Goal: Task Accomplishment & Management: Manage account settings

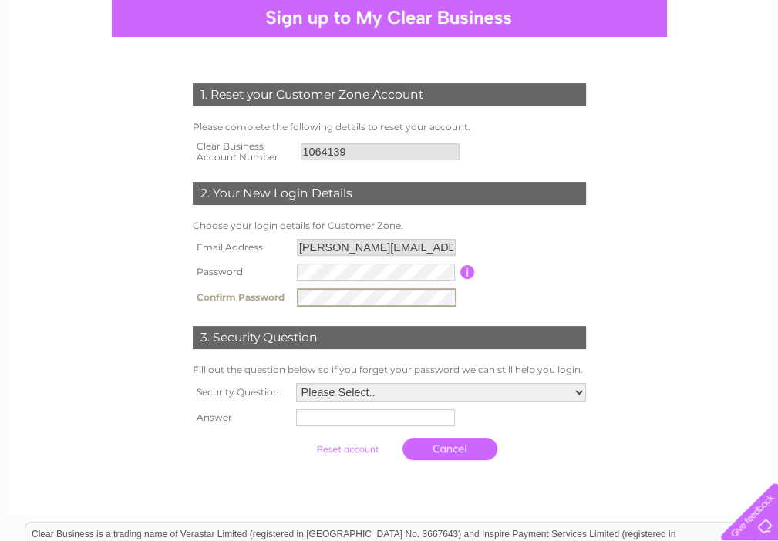
scroll to position [308, 0]
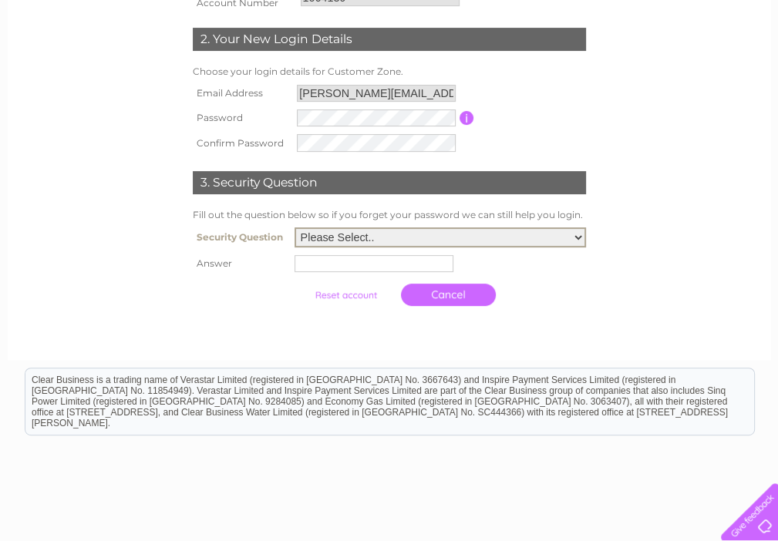
click at [577, 235] on select "Please Select.. In what town or city was your first job? In what town or city d…" at bounding box center [439, 237] width 291 height 20
select select "1"
click at [294, 230] on select "Please Select.. In what town or city was your first job? In what town or city d…" at bounding box center [439, 237] width 291 height 20
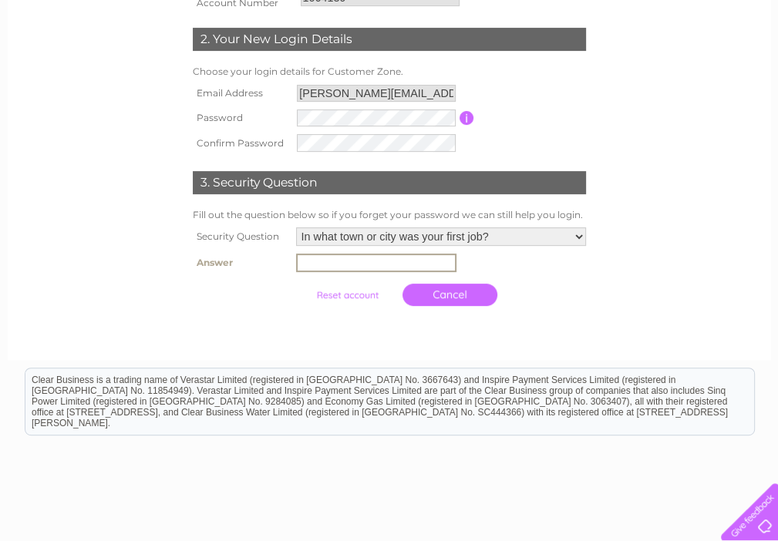
click at [324, 267] on input "text" at bounding box center [376, 263] width 160 height 18
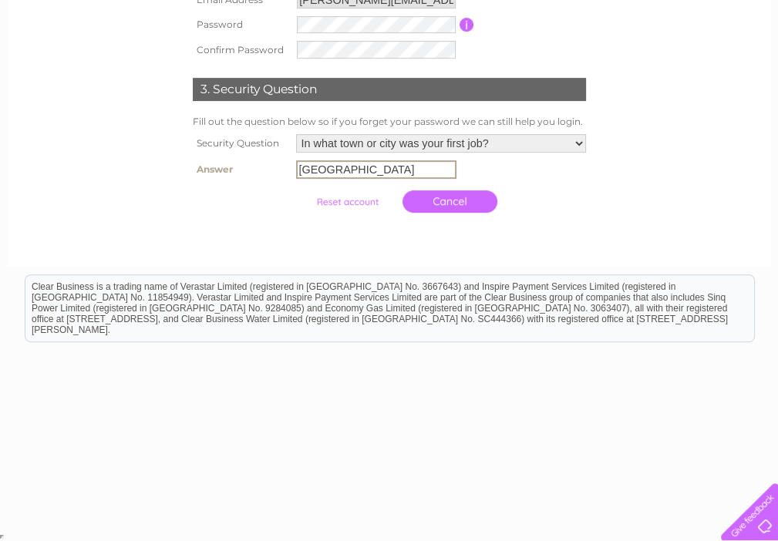
type input "glasgow"
click at [579, 143] on select "Please Select.. In what town or city was your first job? In what town or city d…" at bounding box center [441, 143] width 290 height 18
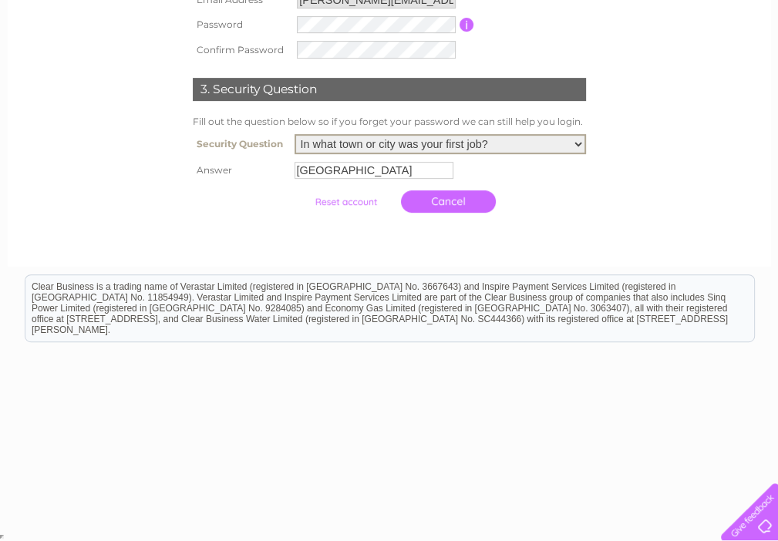
select select "2"
click at [294, 136] on select "Please Select.. In what town or city was your first job? In what town or city d…" at bounding box center [439, 144] width 291 height 20
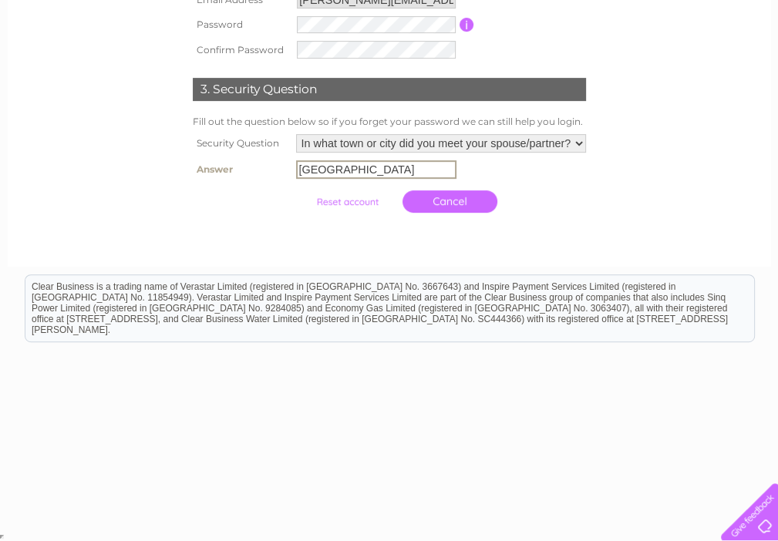
click at [336, 183] on tbody "Security Question Please Select.. In what town or city was your first job? In w…" at bounding box center [389, 175] width 401 height 90
drag, startPoint x: 351, startPoint y: 173, endPoint x: 243, endPoint y: 200, distance: 111.8
click at [243, 200] on tbody "Security Question Please Select.. In what town or city was your first job? In w…" at bounding box center [389, 175] width 401 height 90
click at [300, 191] on input "submit" at bounding box center [347, 202] width 95 height 22
type input "p"
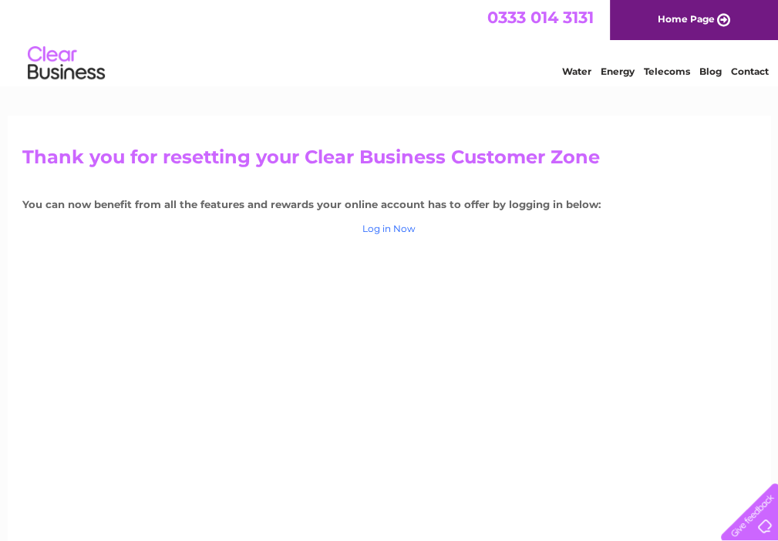
click at [384, 233] on link "Log in Now" at bounding box center [388, 229] width 53 height 12
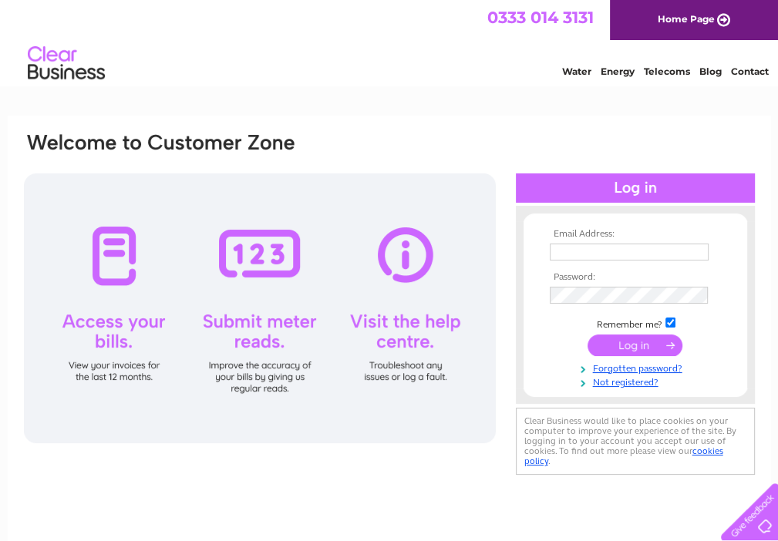
click at [566, 249] on input "text" at bounding box center [628, 251] width 159 height 17
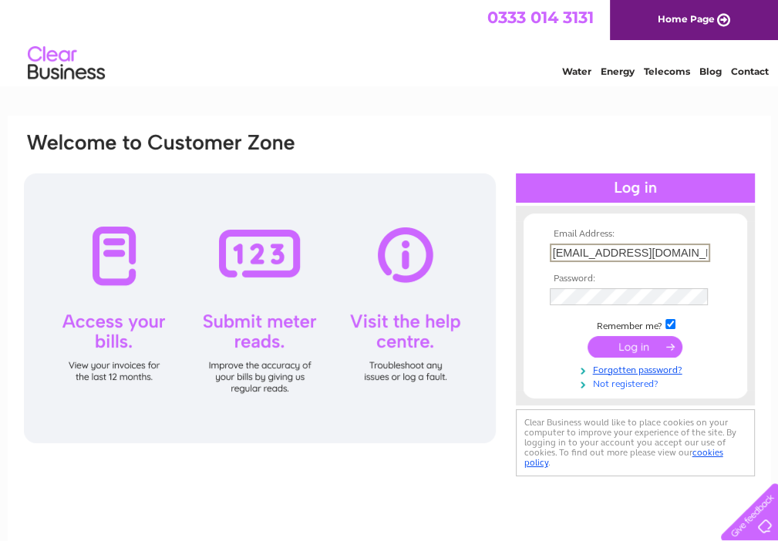
type input "dallan53@icloud.com"
click at [633, 385] on link "Not registered?" at bounding box center [636, 382] width 175 height 15
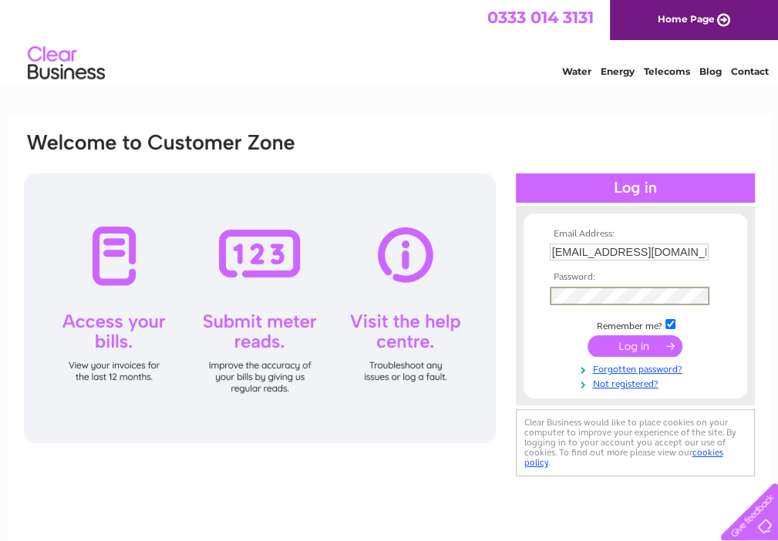
click at [643, 352] on input "submit" at bounding box center [634, 346] width 95 height 22
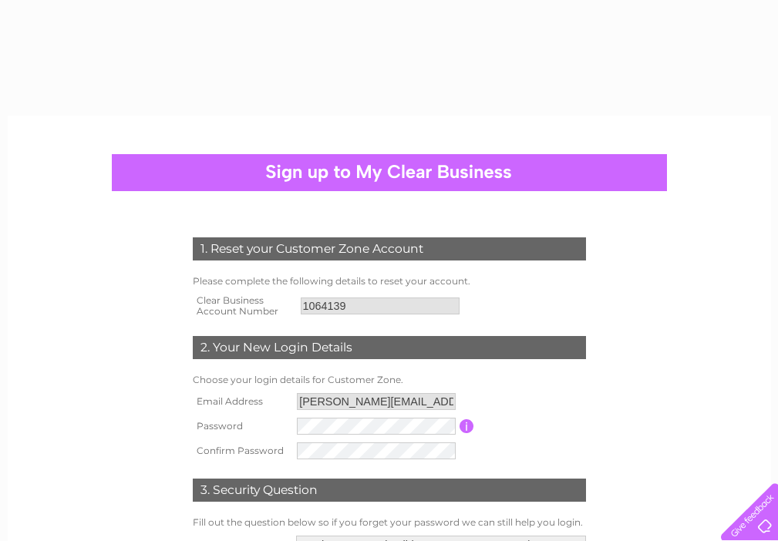
select select "2"
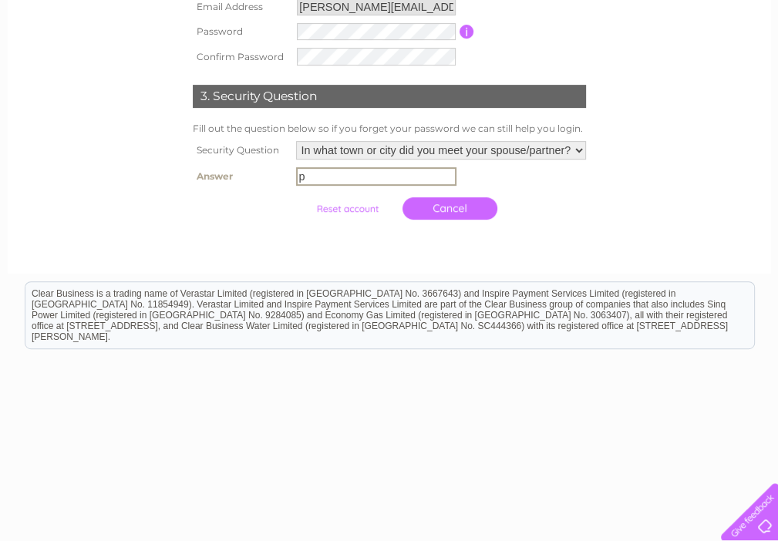
click at [304, 171] on input "p" at bounding box center [376, 176] width 160 height 18
type input "paisley"
click at [364, 207] on input "submit" at bounding box center [347, 209] width 95 height 22
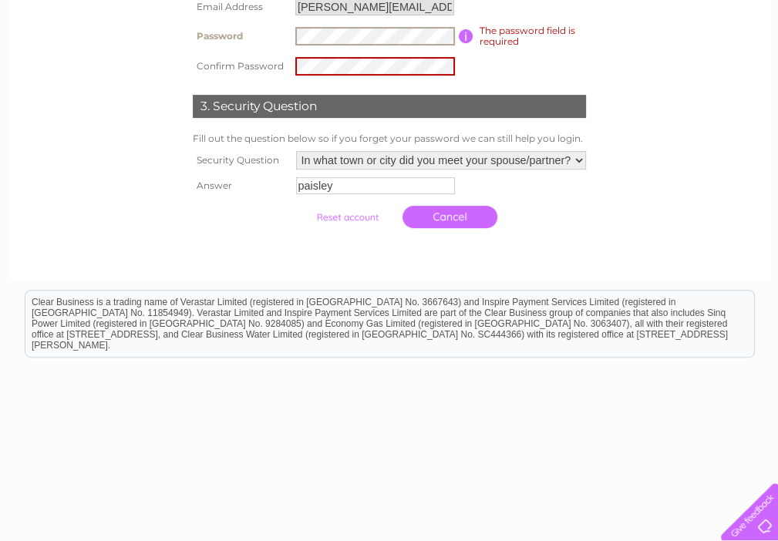
click at [361, 222] on input "submit" at bounding box center [347, 218] width 95 height 22
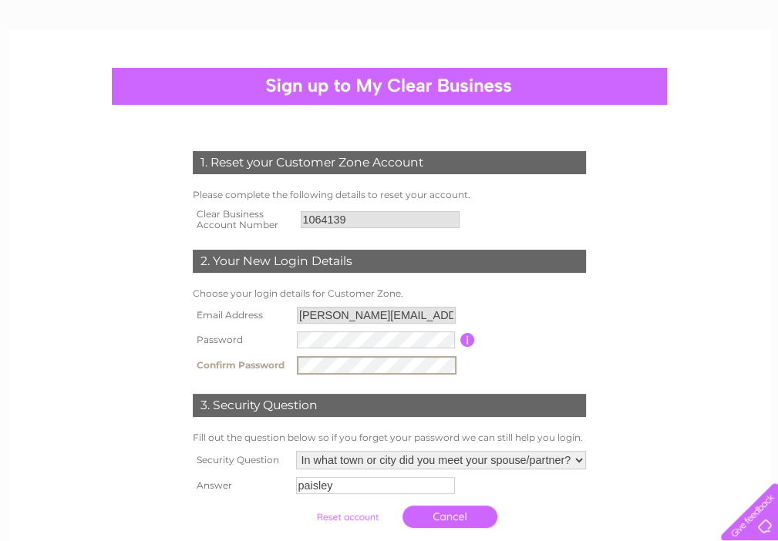
scroll to position [240, 0]
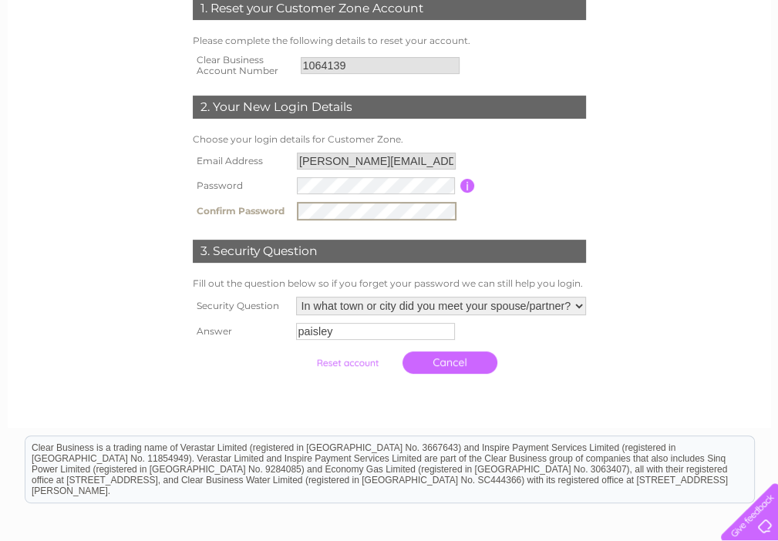
click at [347, 361] on input "submit" at bounding box center [347, 363] width 95 height 22
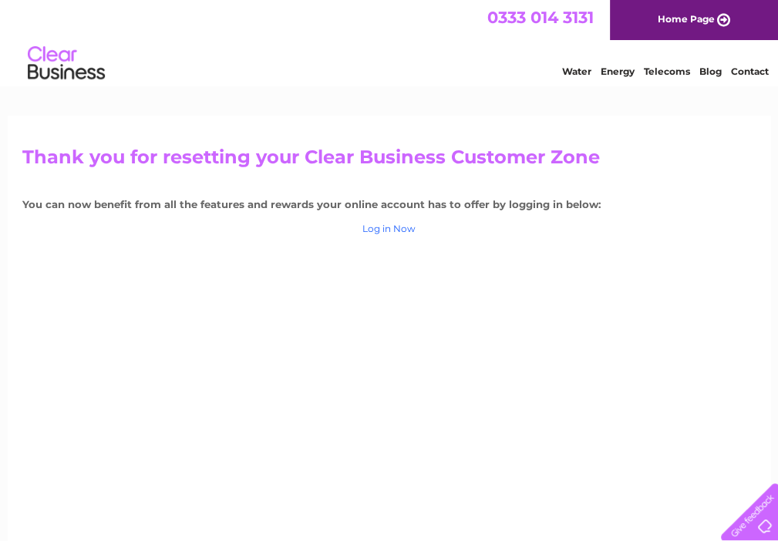
click at [395, 230] on link "Log in Now" at bounding box center [388, 229] width 53 height 12
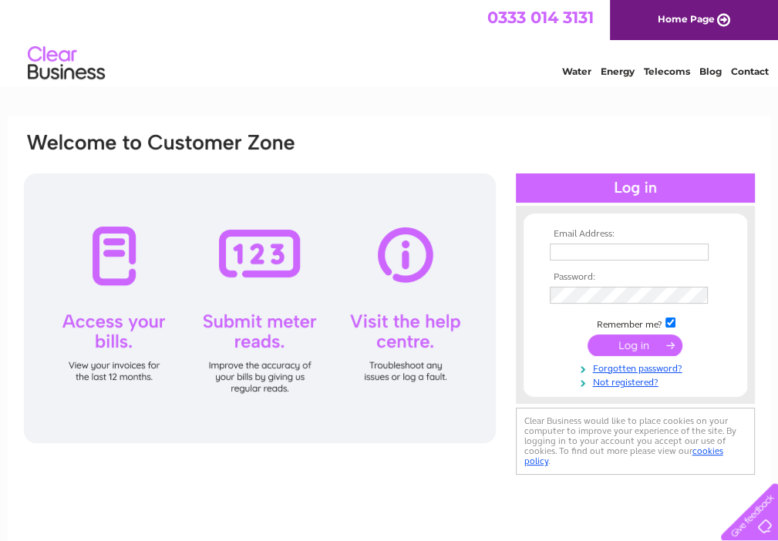
click at [567, 252] on input "text" at bounding box center [628, 251] width 159 height 17
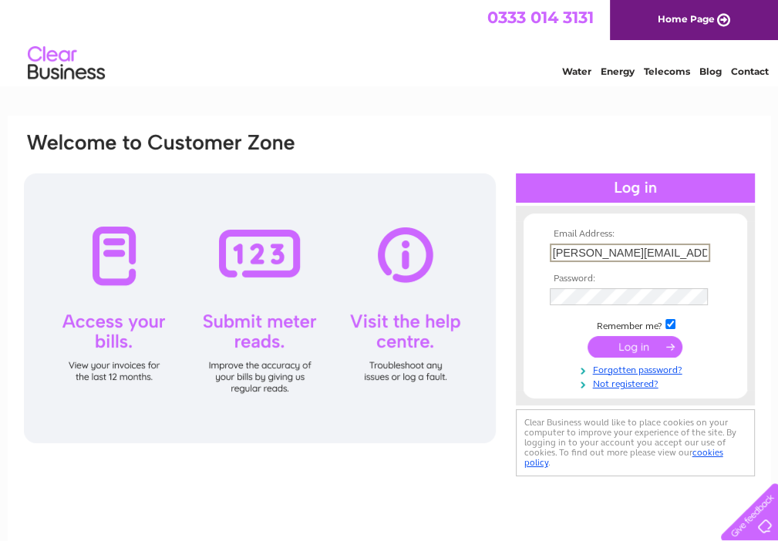
type input "allan.rankin@reidlaw.co.uk"
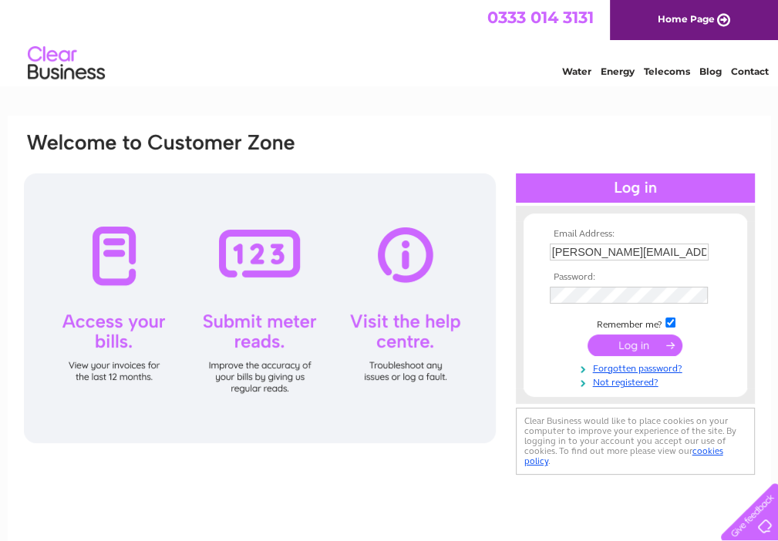
click at [647, 343] on input "submit" at bounding box center [634, 345] width 95 height 22
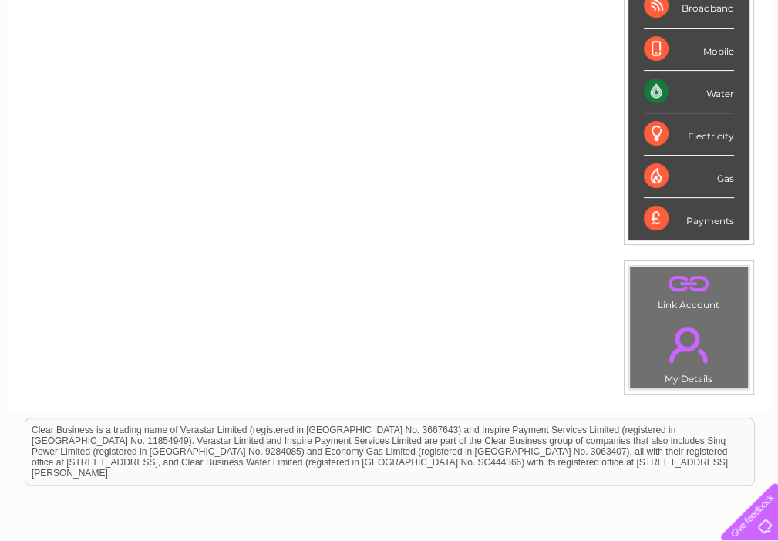
scroll to position [154, 0]
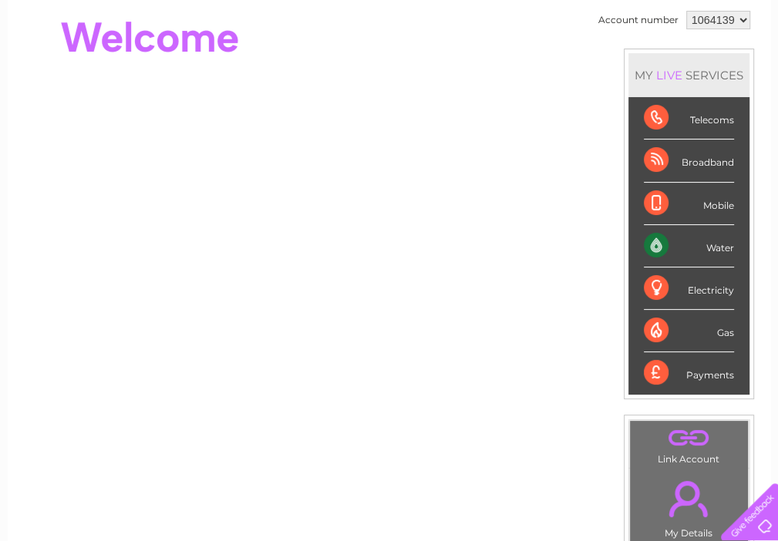
click at [690, 243] on div "Water" at bounding box center [688, 246] width 90 height 42
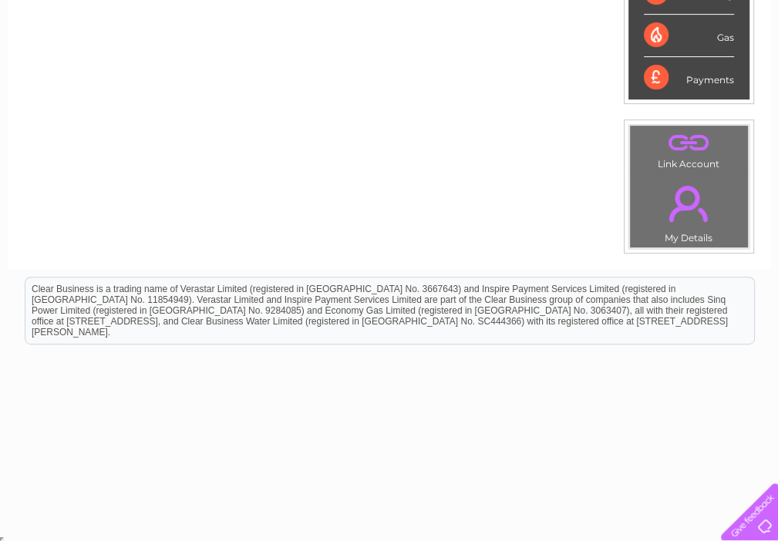
scroll to position [0, 0]
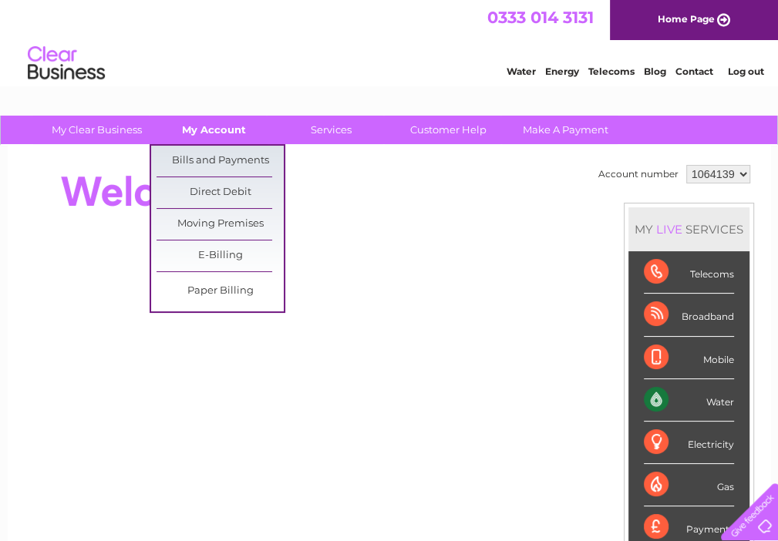
click at [231, 129] on link "My Account" at bounding box center [213, 130] width 127 height 29
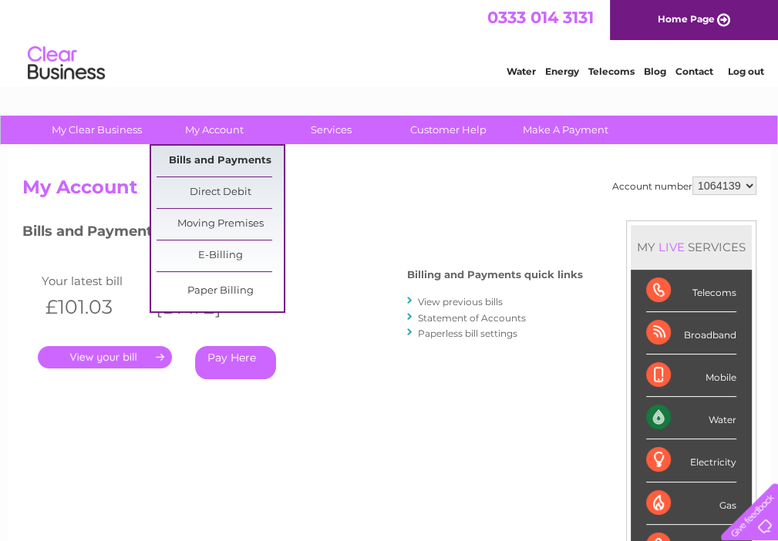
click at [210, 159] on link "Bills and Payments" at bounding box center [219, 161] width 127 height 31
click at [208, 162] on link "Bills and Payments" at bounding box center [219, 161] width 127 height 31
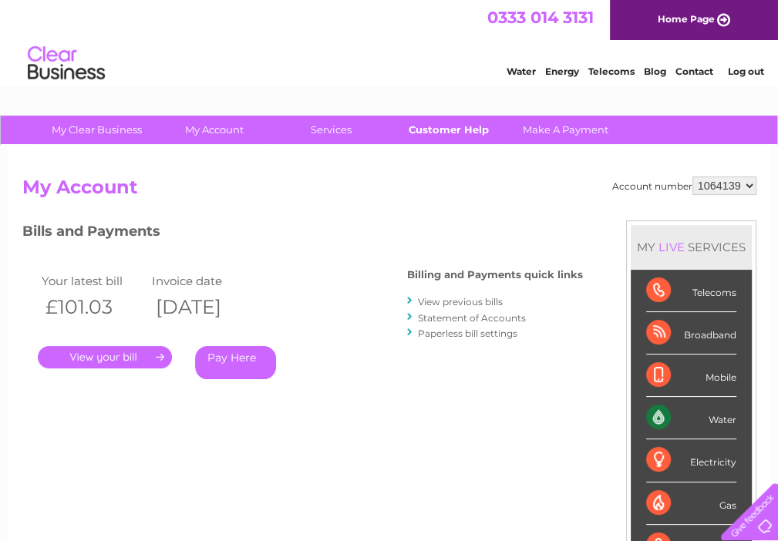
click at [450, 126] on link "Customer Help" at bounding box center [448, 130] width 127 height 29
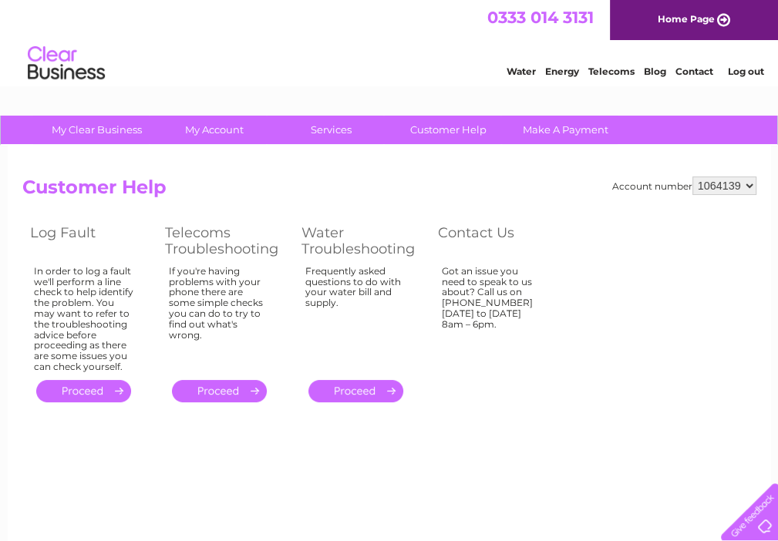
click at [361, 391] on link "." at bounding box center [355, 391] width 95 height 22
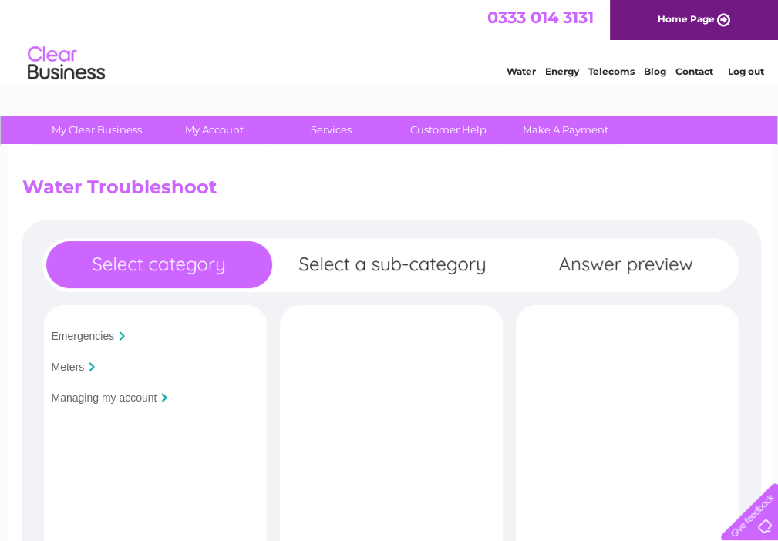
click at [86, 365] on div "Meters" at bounding box center [153, 366] width 214 height 23
click at [92, 368] on div at bounding box center [92, 366] width 6 height 9
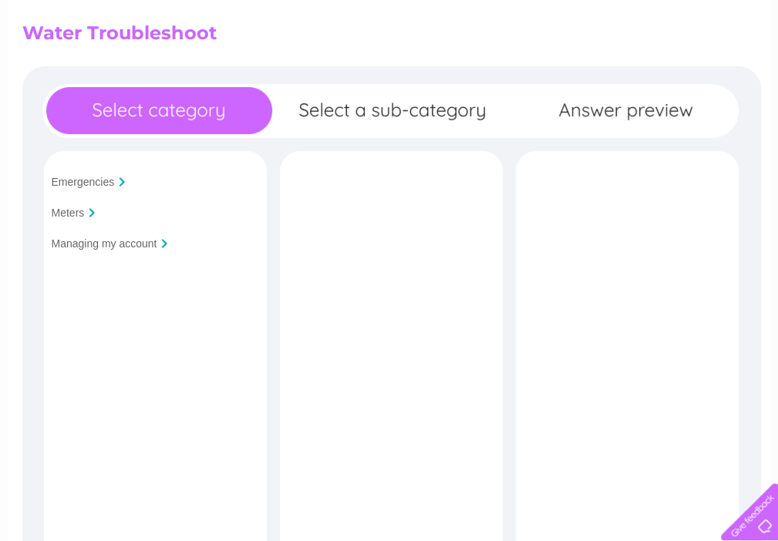
click at [299, 217] on div "Emergencies Meters Managing my account Is your premises flooded?" at bounding box center [391, 424] width 738 height 717
click at [62, 216] on input "Meters" at bounding box center [68, 213] width 33 height 12
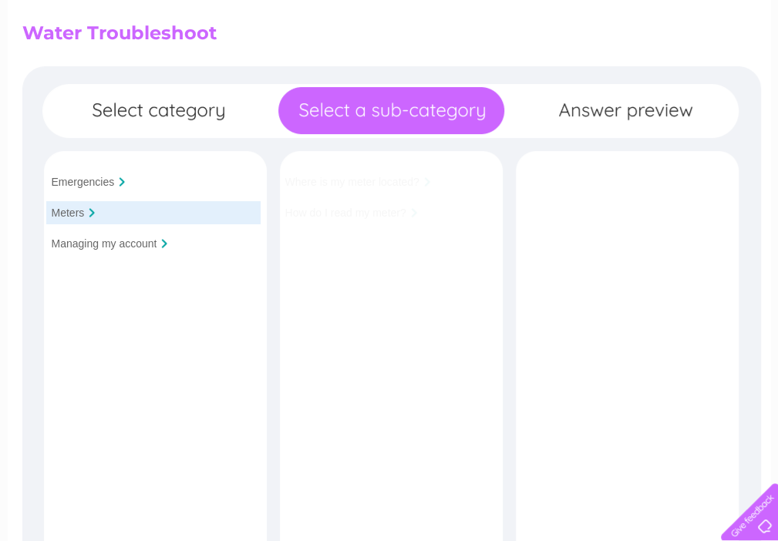
click at [62, 216] on input "Meters" at bounding box center [68, 213] width 33 height 12
click at [95, 247] on input "Managing my account" at bounding box center [105, 243] width 106 height 12
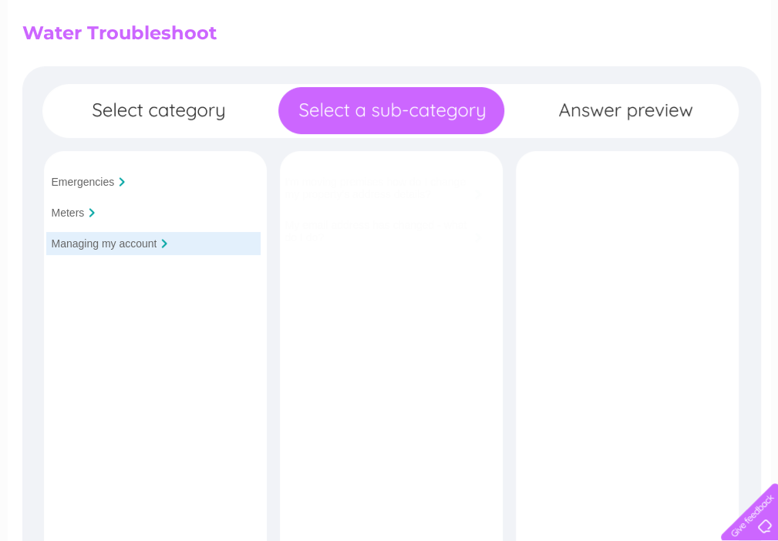
click at [95, 247] on input "Managing my account" at bounding box center [105, 243] width 106 height 12
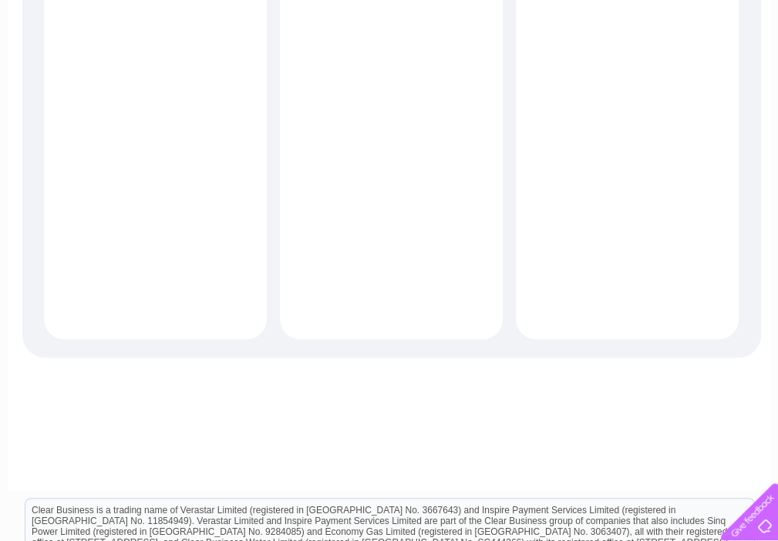
scroll to position [0, 0]
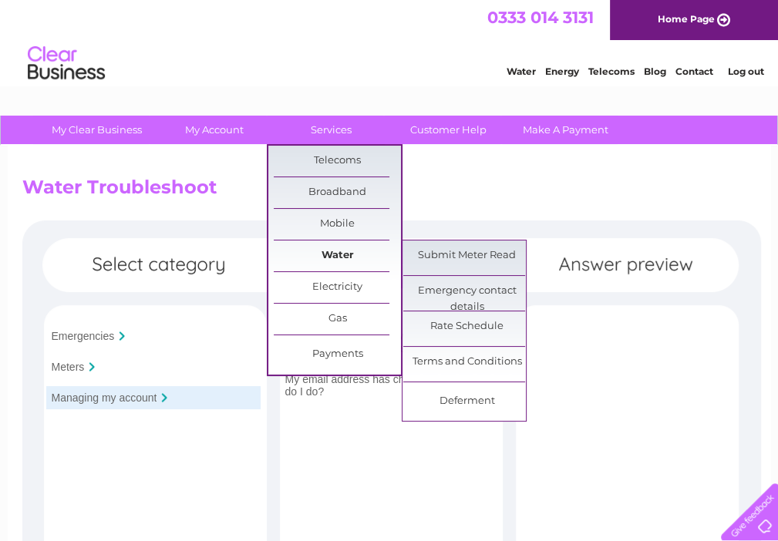
click at [338, 255] on link "Water" at bounding box center [337, 255] width 127 height 31
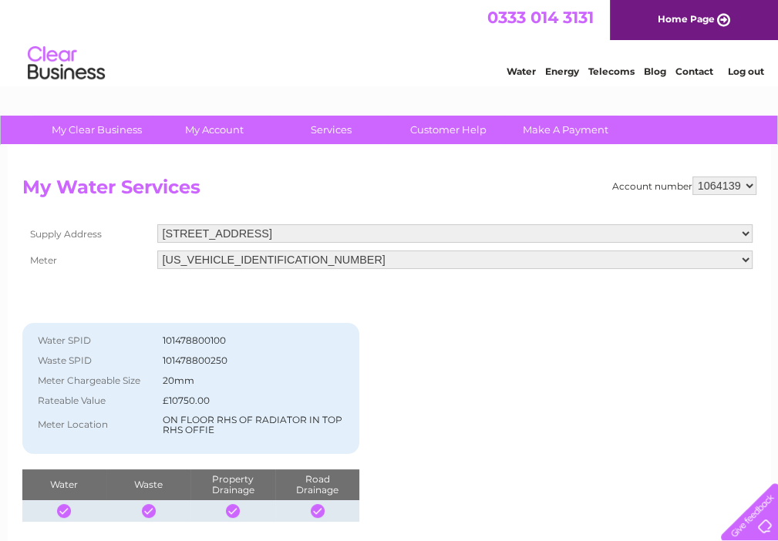
click at [742, 258] on select "06ELSTER07A075647" at bounding box center [454, 259] width 595 height 18
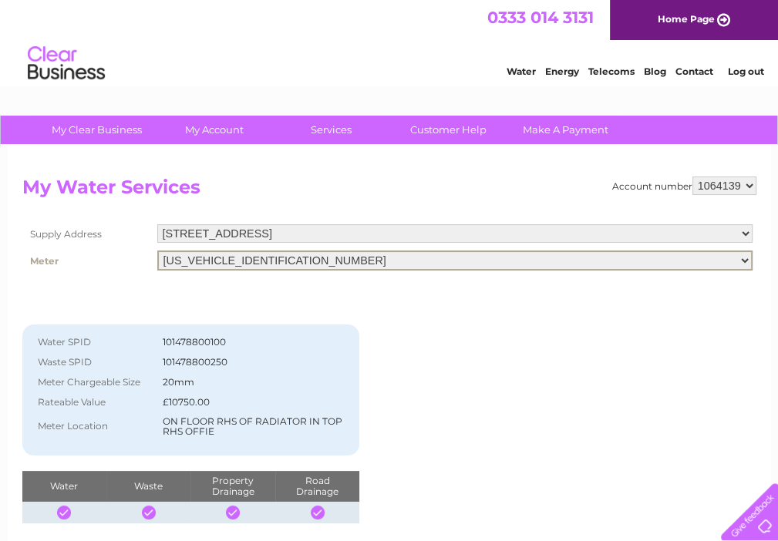
click at [740, 228] on select "48 Causeyside Street, Paisley, PA1 1YH" at bounding box center [454, 233] width 595 height 18
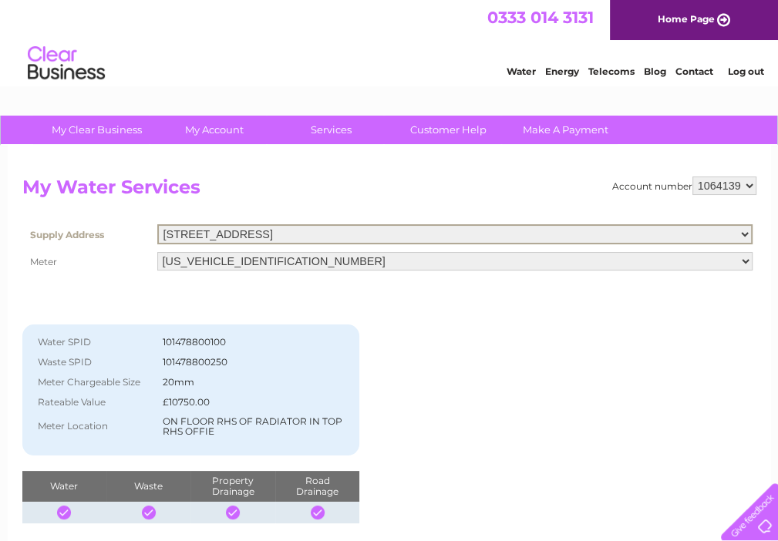
click at [663, 188] on div "Account number 1064139" at bounding box center [684, 185] width 144 height 18
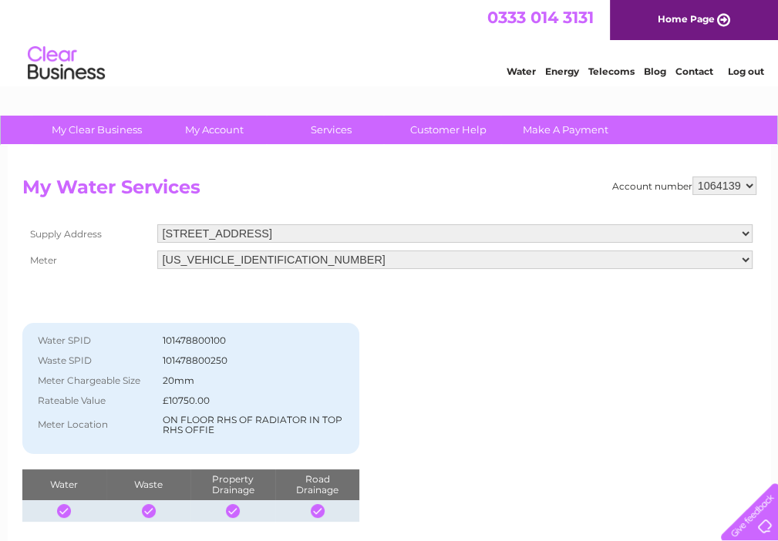
click at [467, 196] on h2 "My Water Services" at bounding box center [389, 190] width 734 height 29
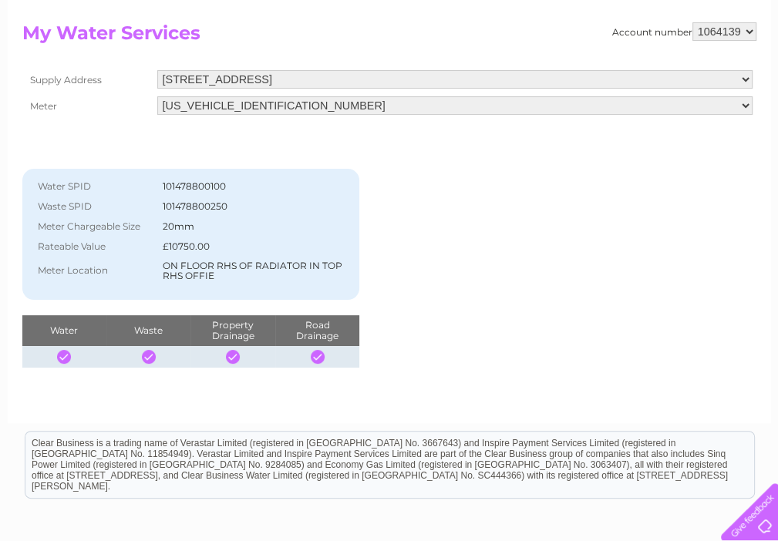
scroll to position [308, 0]
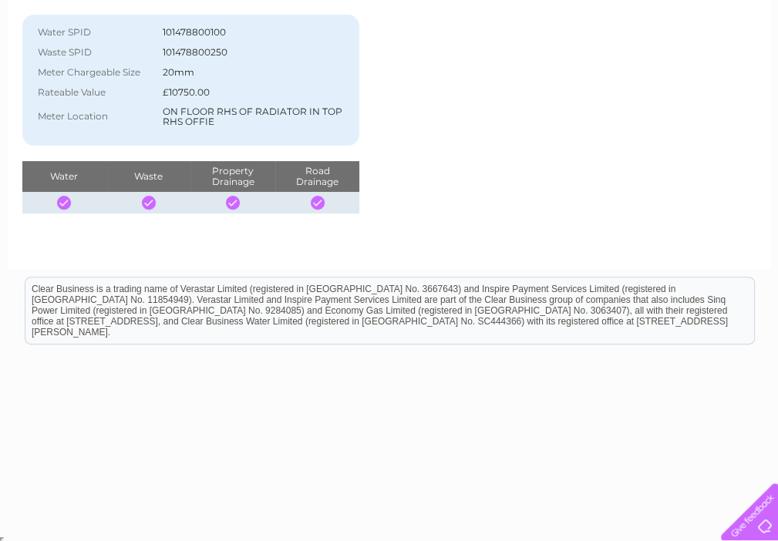
click at [61, 170] on th "Water" at bounding box center [64, 176] width 84 height 31
click at [64, 196] on div at bounding box center [64, 203] width 14 height 14
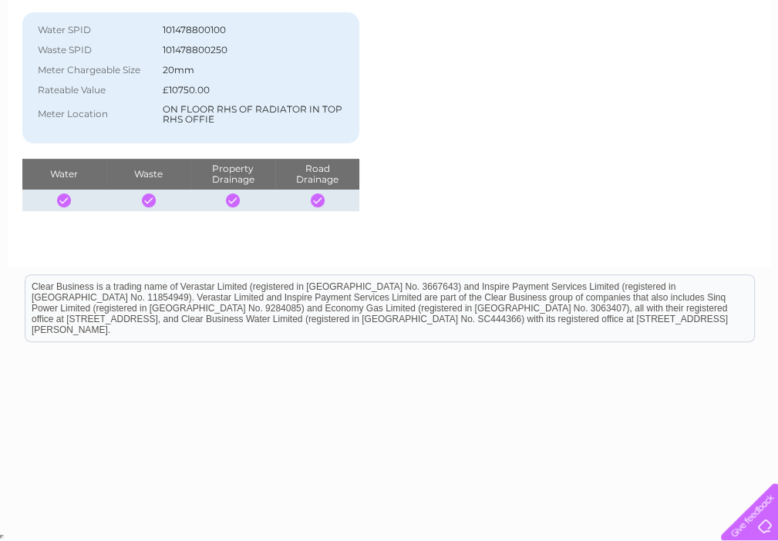
scroll to position [0, 0]
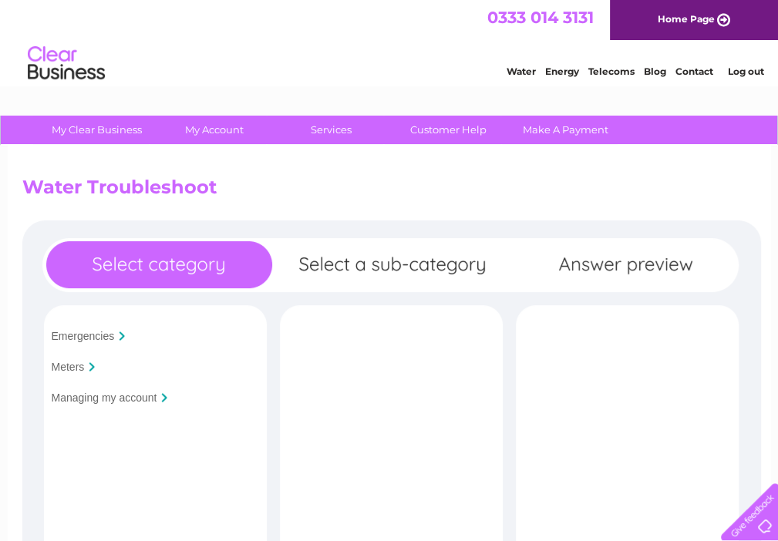
click at [134, 367] on div "Meters" at bounding box center [153, 366] width 214 height 23
click at [69, 363] on input "Meters" at bounding box center [68, 367] width 33 height 12
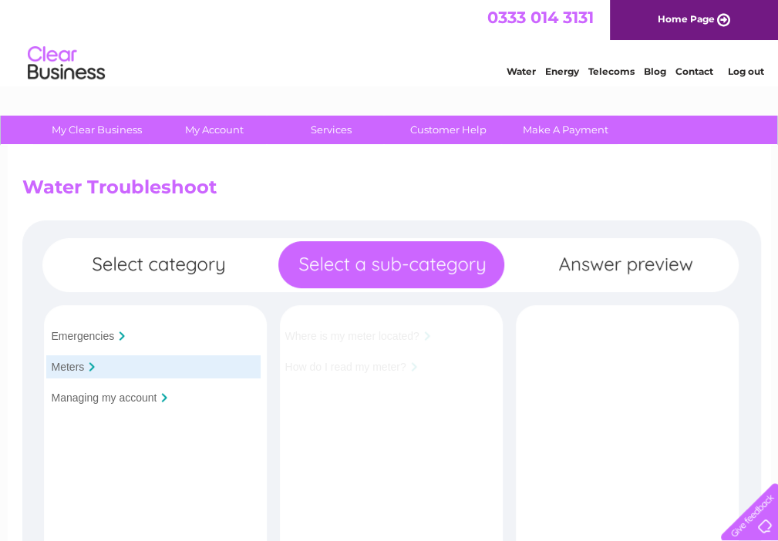
click at [69, 363] on input "Meters" at bounding box center [68, 367] width 33 height 12
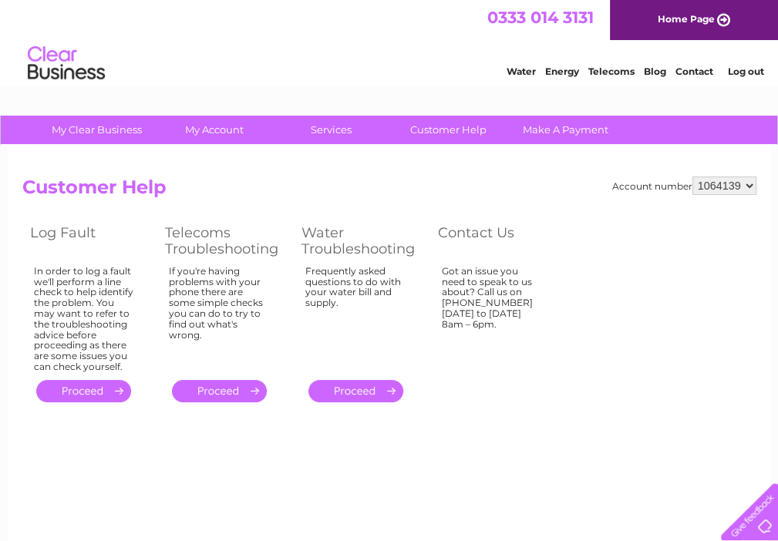
click at [721, 18] on link "Home Page" at bounding box center [694, 20] width 168 height 40
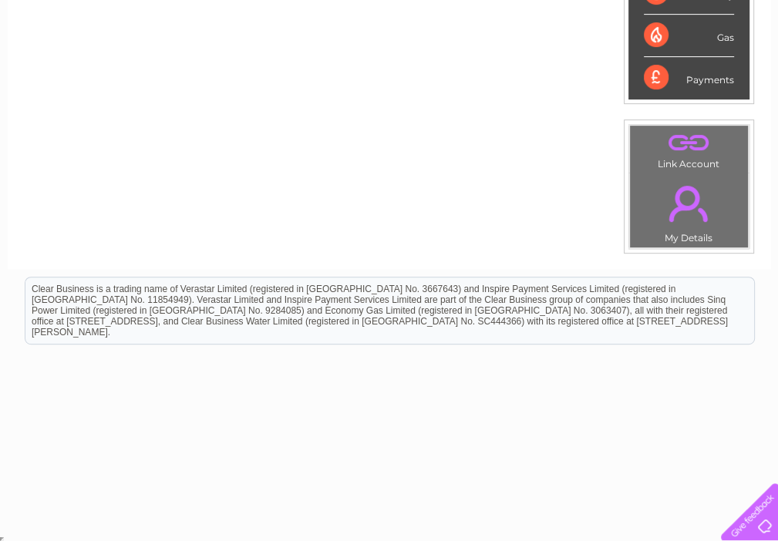
scroll to position [295, 0]
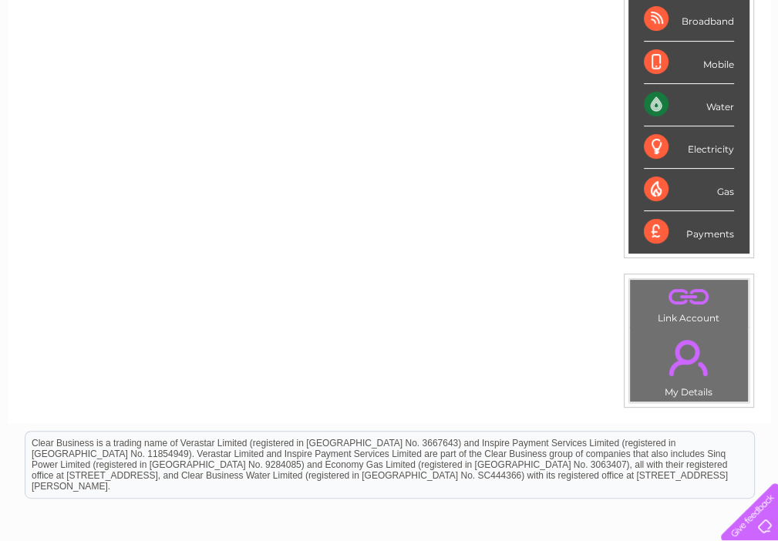
click at [659, 107] on div "Water" at bounding box center [688, 105] width 90 height 42
click at [647, 107] on div "Water" at bounding box center [688, 105] width 90 height 42
click at [720, 105] on div "Water" at bounding box center [688, 105] width 90 height 42
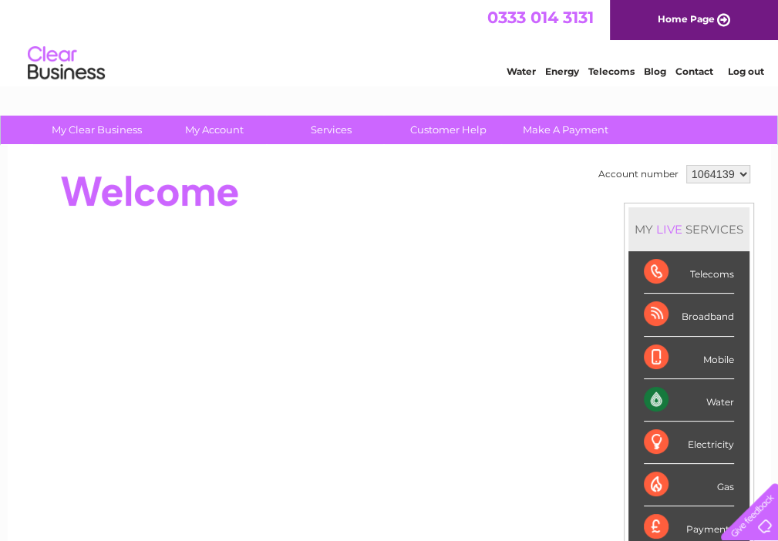
click at [519, 69] on link "Water" at bounding box center [520, 71] width 29 height 12
